Goal: Information Seeking & Learning: Learn about a topic

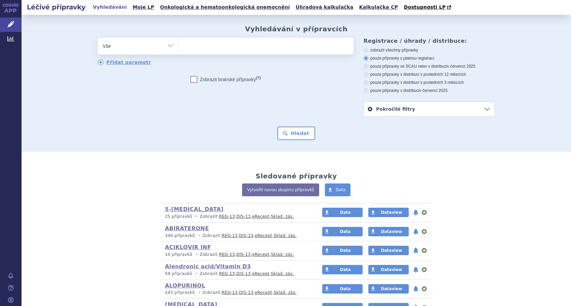
drag, startPoint x: 0, startPoint y: 0, endPoint x: 184, endPoint y: 48, distance: 190.0
click at [184, 48] on ul at bounding box center [266, 45] width 175 height 14
click at [179, 48] on select at bounding box center [178, 45] width 0 height 17
type input "le"
type input "leu"
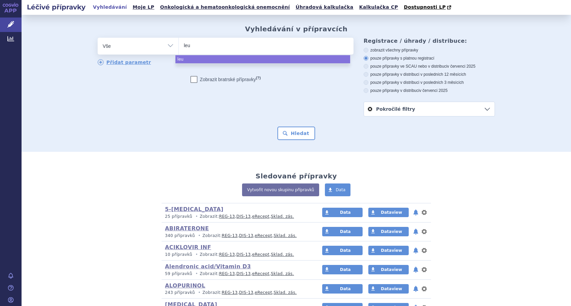
type input "leup"
type input "leupro"
select select "leupro"
click at [296, 135] on button "Hledat" at bounding box center [296, 133] width 38 height 13
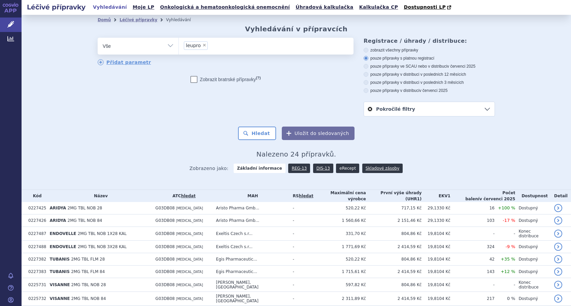
click at [338, 169] on link "eRecept" at bounding box center [347, 168] width 23 height 9
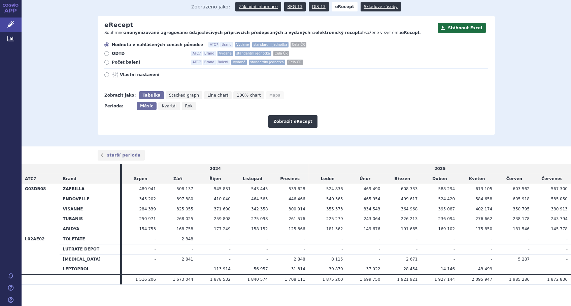
scroll to position [62, 0]
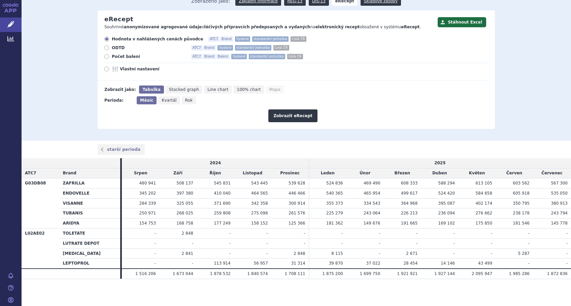
click at [105, 70] on icon at bounding box center [106, 69] width 5 height 5
click at [105, 70] on input "Vlastní nastavení" at bounding box center [107, 70] width 4 height 4
radio input "true"
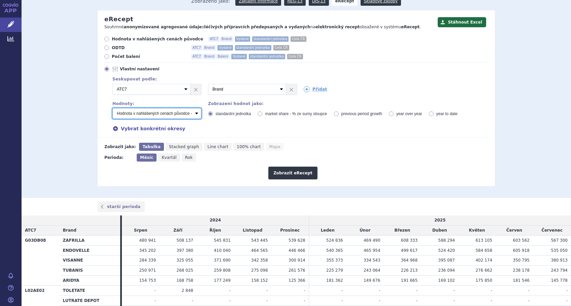
click at [196, 112] on select "Počet balení - vydané Hodnota v nahlášených cenách původce - vydané Hodnota v m…" at bounding box center [156, 113] width 89 height 11
select select "vydanePackages"
click at [112, 108] on select "Počet balení - vydané Hodnota v nahlášených cenách původce - vydané Hodnota v m…" at bounding box center [156, 113] width 89 height 11
click at [186, 129] on div "Vybrat konkrétní okresy" at bounding box center [297, 128] width 382 height 7
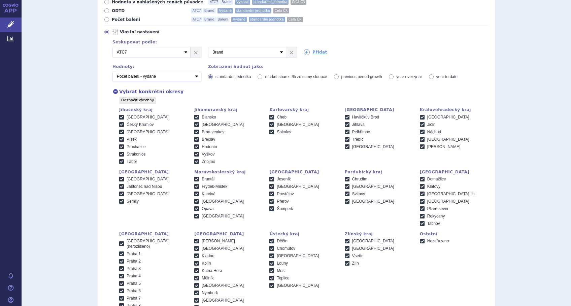
scroll to position [85, 0]
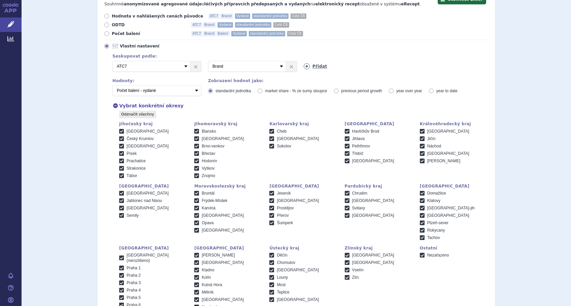
click at [304, 66] on icon at bounding box center [307, 66] width 6 height 6
click at [334, 67] on select "Vyberte groupování ATC3 ATC5 ATC7 Brand Balení Síla Forma SÚKL kód MAH VPOIS Re…" at bounding box center [343, 66] width 78 height 11
select select "dosageStrength"
click at [304, 61] on select "Vyberte groupování ATC3 ATC5 ATC7 Brand Balení Síla Forma SÚKL kód MAH VPOIS Re…" at bounding box center [343, 66] width 78 height 11
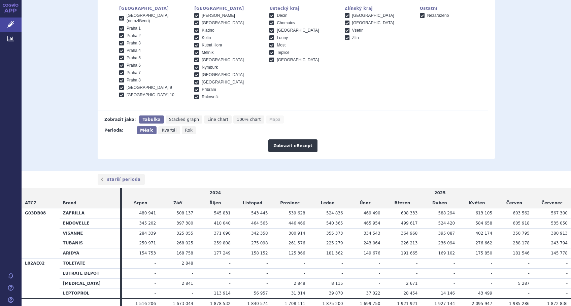
scroll to position [354, 0]
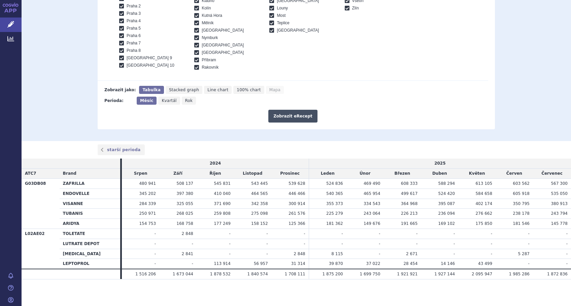
click at [294, 118] on button "Zobrazit eRecept" at bounding box center [292, 116] width 49 height 13
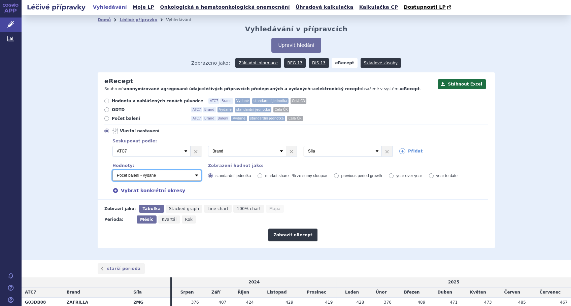
click at [195, 177] on select "Počet balení - vydané Hodnota v nahlášených cenách původce - vydané Hodnota v m…" at bounding box center [156, 175] width 89 height 11
select select "predepsanePackages"
click at [112, 170] on select "Počet balení - vydané Hodnota v nahlášených cenách původce - vydané Hodnota v m…" at bounding box center [156, 175] width 89 height 11
click at [279, 233] on button "Zobrazit eRecept" at bounding box center [292, 235] width 49 height 13
